Goal: Information Seeking & Learning: Learn about a topic

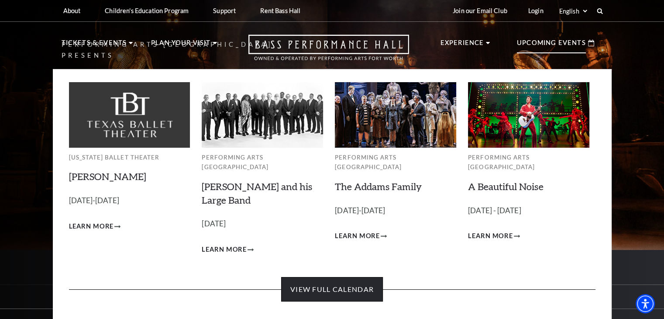
click at [336, 277] on link "View Full Calendar" at bounding box center [332, 289] width 102 height 24
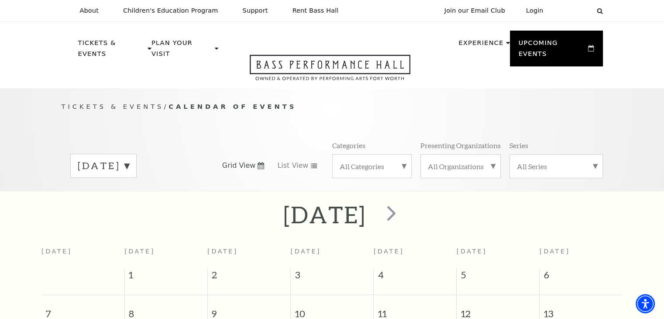
click at [129, 159] on label "[DATE]" at bounding box center [104, 166] width 52 height 14
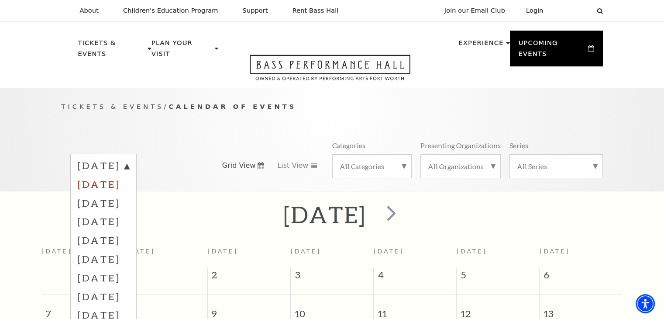
scroll to position [131, 0]
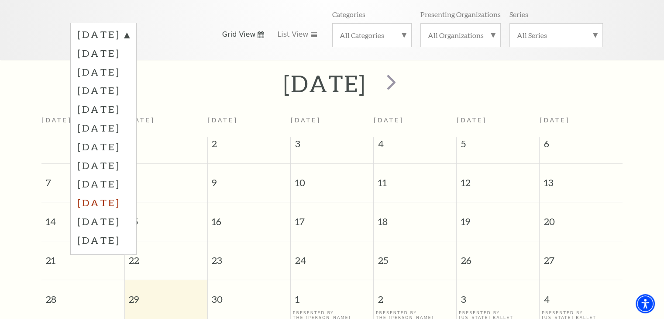
click at [108, 193] on label "[DATE]" at bounding box center [104, 202] width 52 height 19
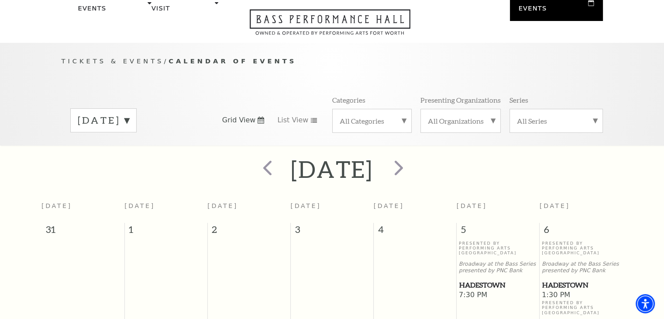
scroll to position [87, 0]
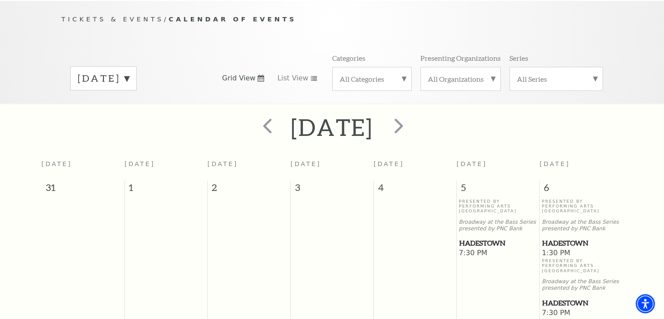
click at [477, 238] on span "Hadestown" at bounding box center [499, 243] width 78 height 11
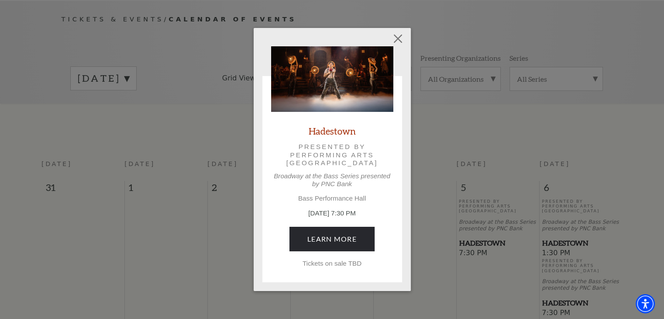
click at [341, 263] on p "Tickets on sale TBD" at bounding box center [332, 263] width 122 height 8
click at [393, 38] on button "Close" at bounding box center [398, 38] width 17 height 17
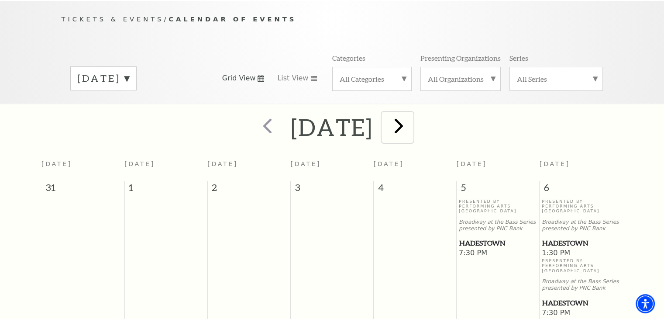
click at [412, 121] on span "next" at bounding box center [399, 125] width 25 height 25
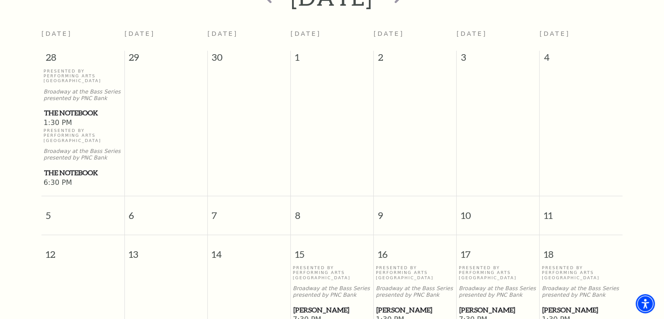
scroll to position [262, 0]
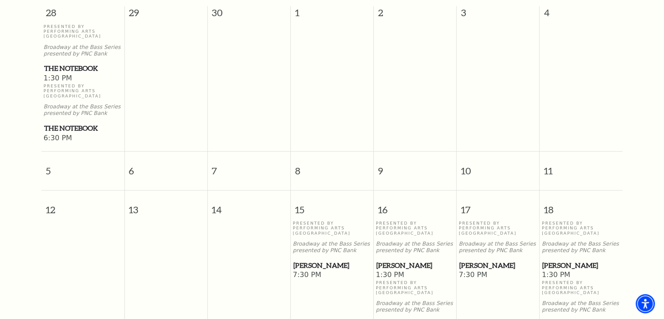
click at [301, 260] on span "[PERSON_NAME]" at bounding box center [333, 265] width 78 height 11
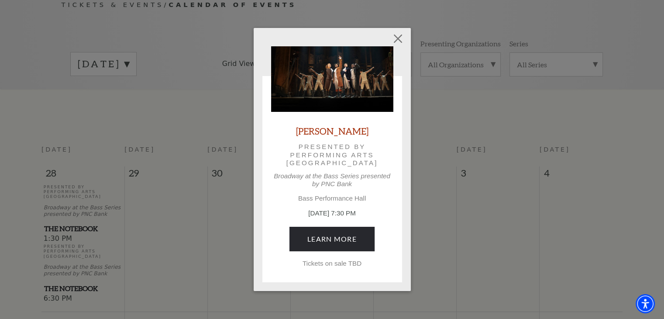
scroll to position [0, 0]
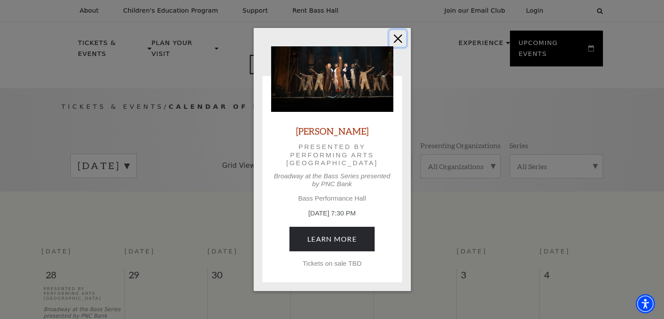
click at [397, 39] on button "Close" at bounding box center [398, 38] width 17 height 17
